Goal: Obtain resource: Download file/media

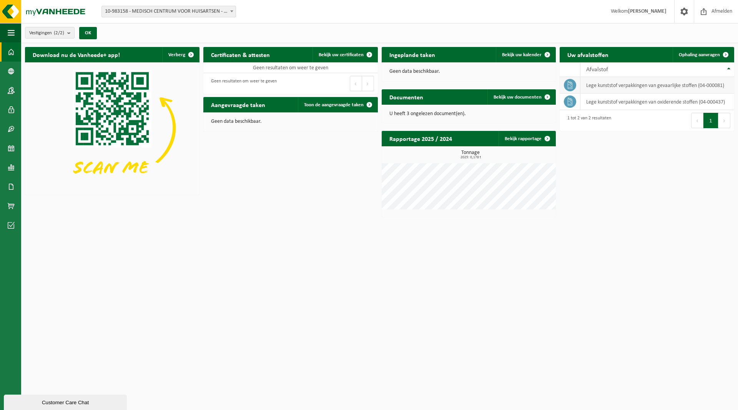
click at [618, 85] on td "lege kunststof verpakkingen van gevaarlijke stoffen (04-000081)" at bounding box center [658, 85] width 154 height 17
click at [570, 85] on icon at bounding box center [570, 85] width 8 height 8
click at [724, 119] on button "Volgende" at bounding box center [725, 120] width 12 height 15
click at [498, 95] on span "Bekijk uw documenten" at bounding box center [518, 97] width 48 height 5
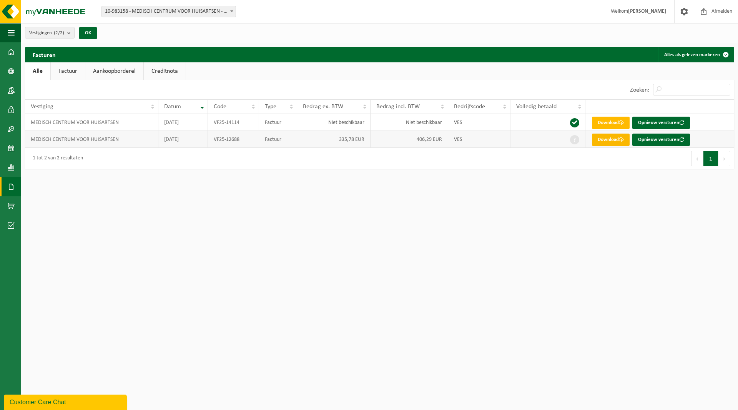
click at [617, 139] on link "Download" at bounding box center [611, 139] width 38 height 12
